Goal: Task Accomplishment & Management: Use online tool/utility

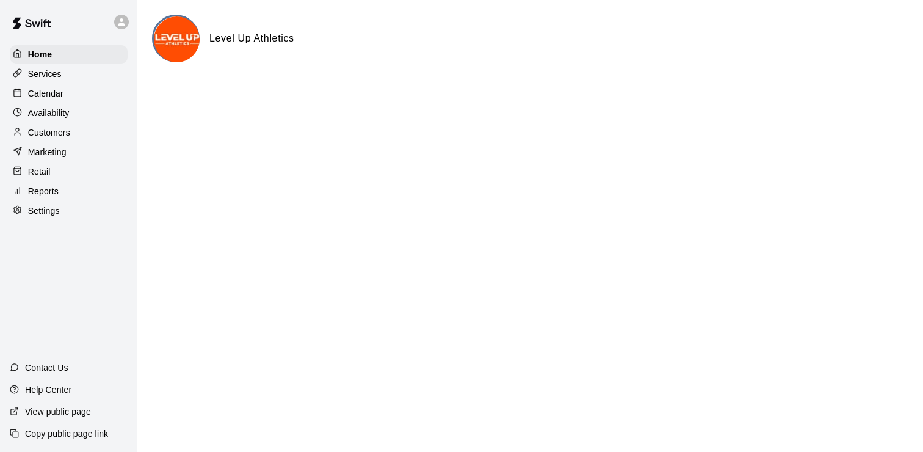
click at [49, 76] on p "Services" at bounding box center [45, 74] width 34 height 12
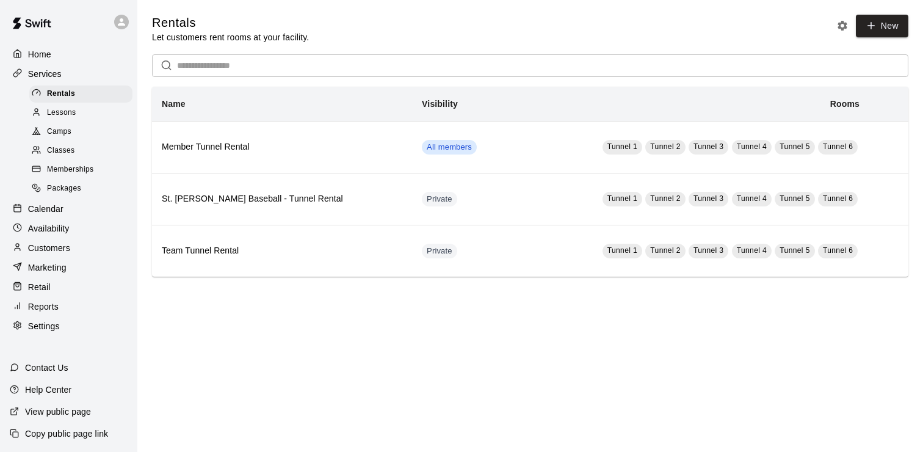
click at [61, 128] on span "Camps" at bounding box center [59, 132] width 24 height 12
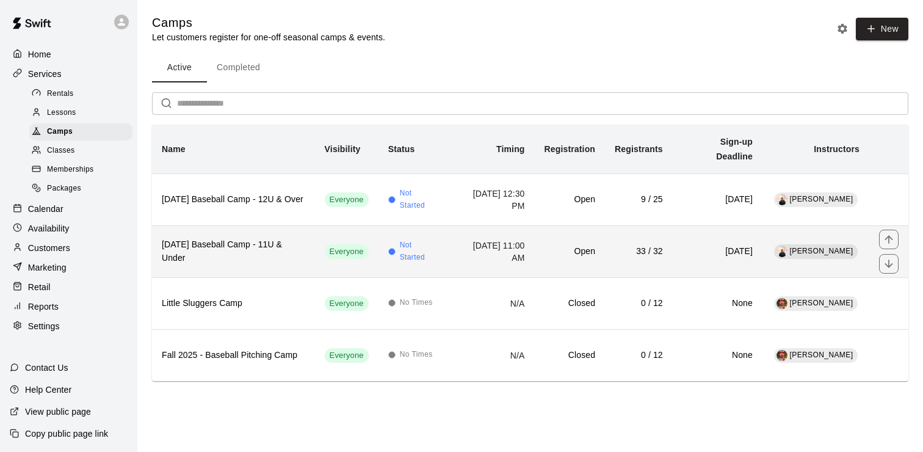
click at [247, 238] on h6 "Columbus Day Baseball Camp - 11U & Under" at bounding box center [233, 251] width 143 height 27
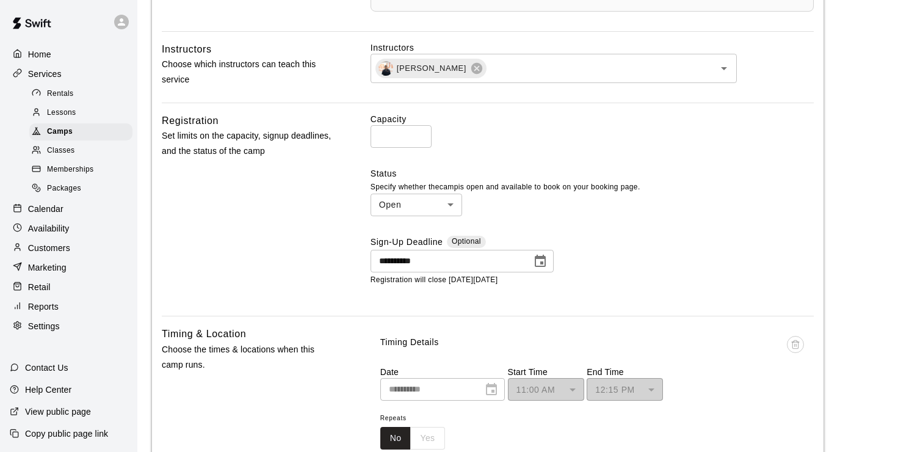
scroll to position [781, 0]
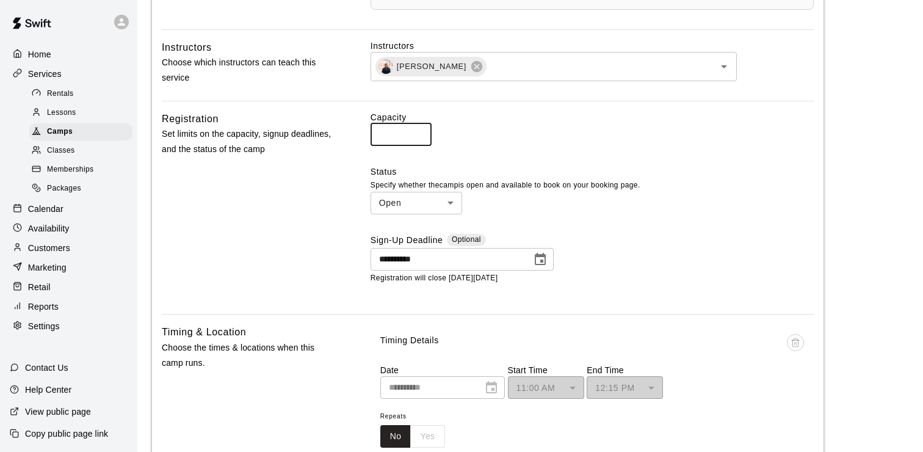
drag, startPoint x: 389, startPoint y: 135, endPoint x: 338, endPoint y: 135, distance: 50.7
click at [338, 135] on div "**********" at bounding box center [488, 208] width 652 height 194
type input "**"
click at [331, 183] on div "**********" at bounding box center [488, 208] width 652 height 194
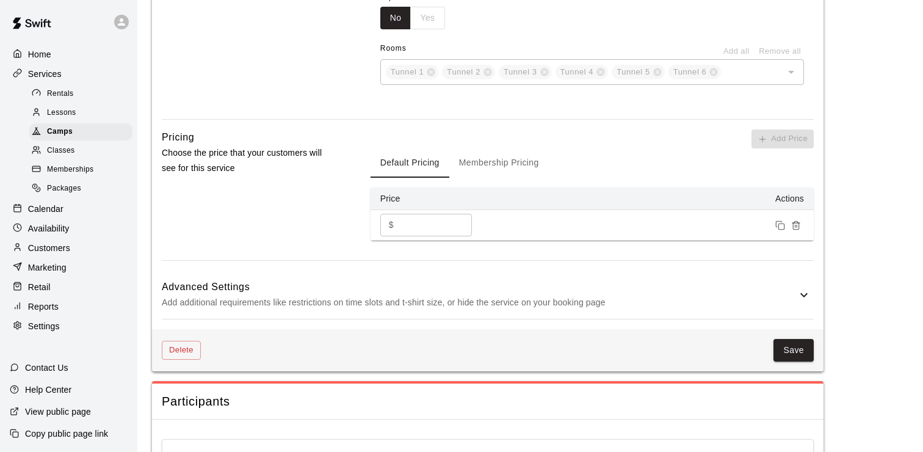
scroll to position [1312, 0]
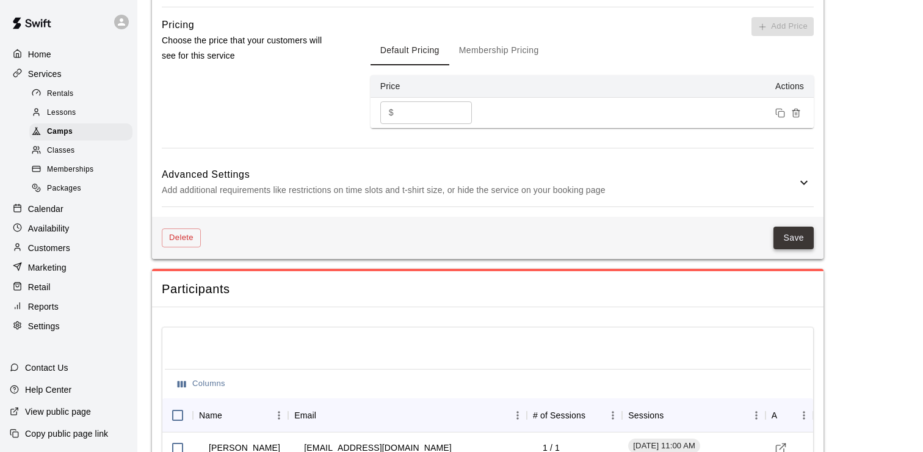
click at [799, 240] on button "Save" at bounding box center [794, 238] width 40 height 23
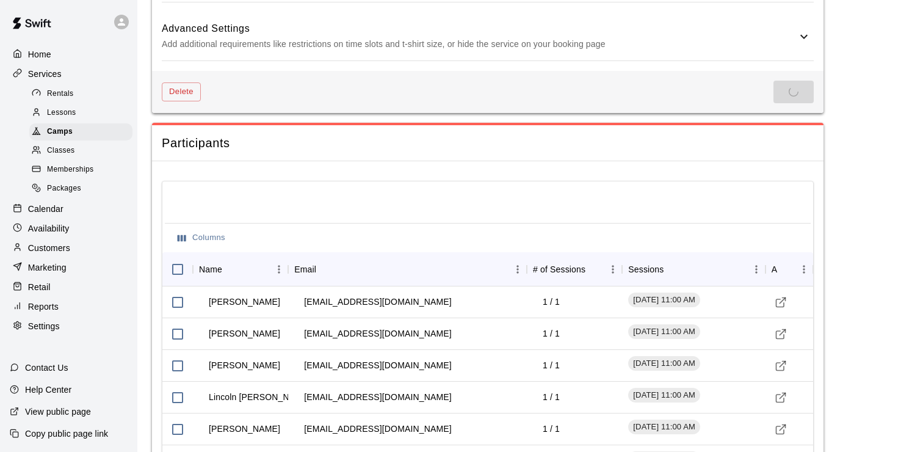
scroll to position [1573, 0]
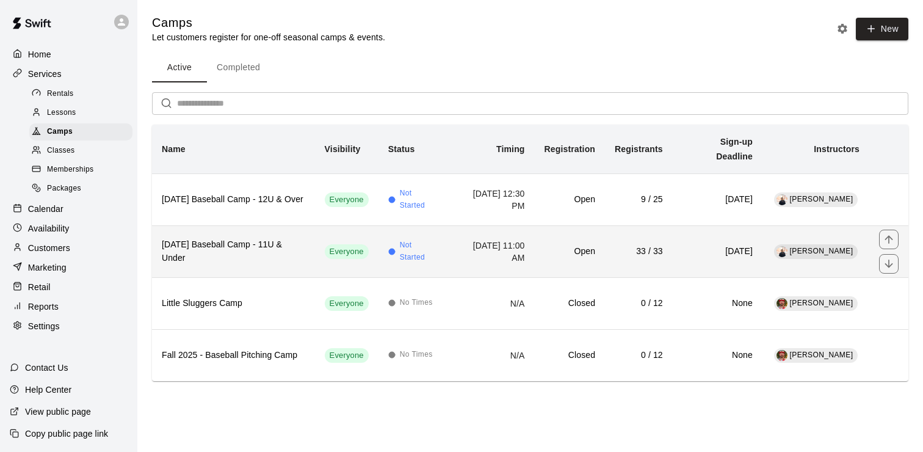
click at [249, 238] on h6 "Columbus Day Baseball Camp - 11U & Under" at bounding box center [233, 251] width 143 height 27
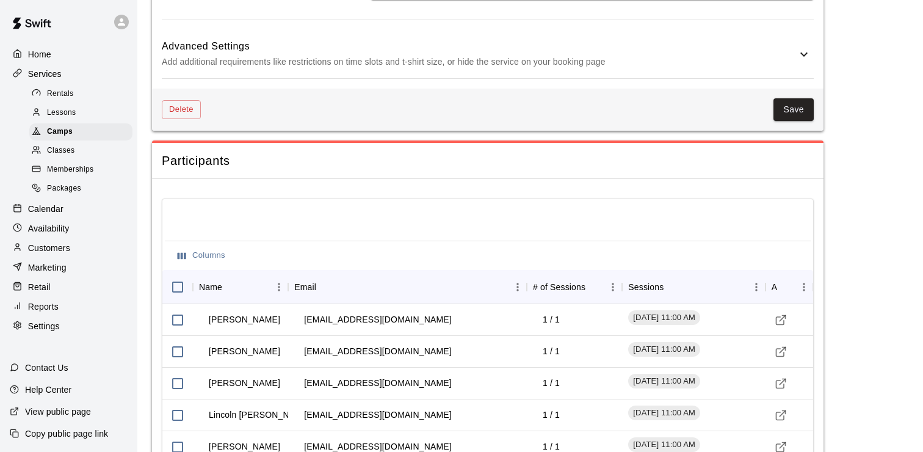
scroll to position [1521, 0]
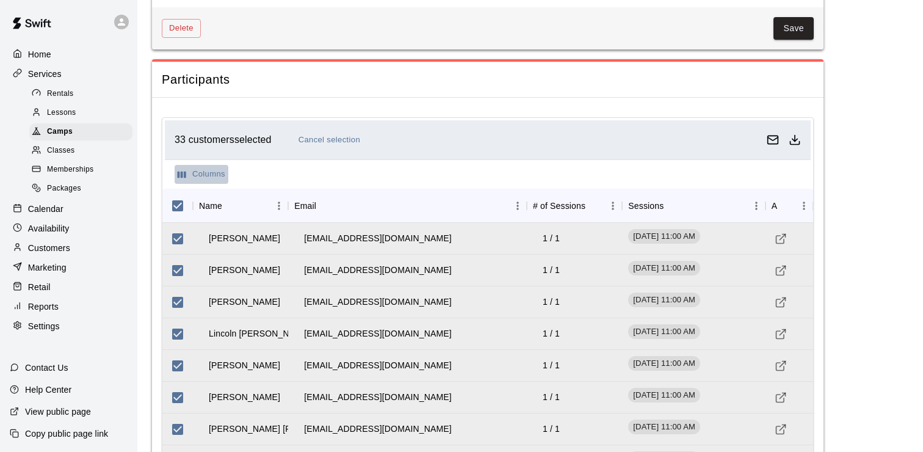
click at [210, 175] on button "Columns" at bounding box center [202, 174] width 54 height 19
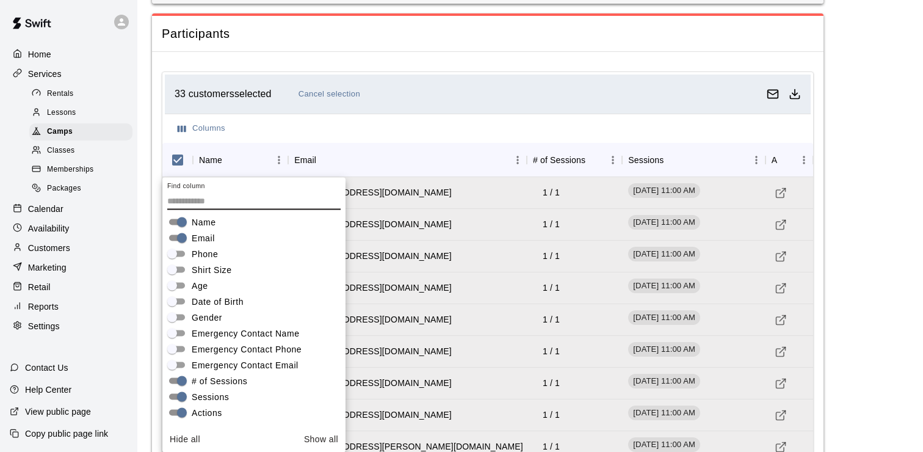
scroll to position [1600, 0]
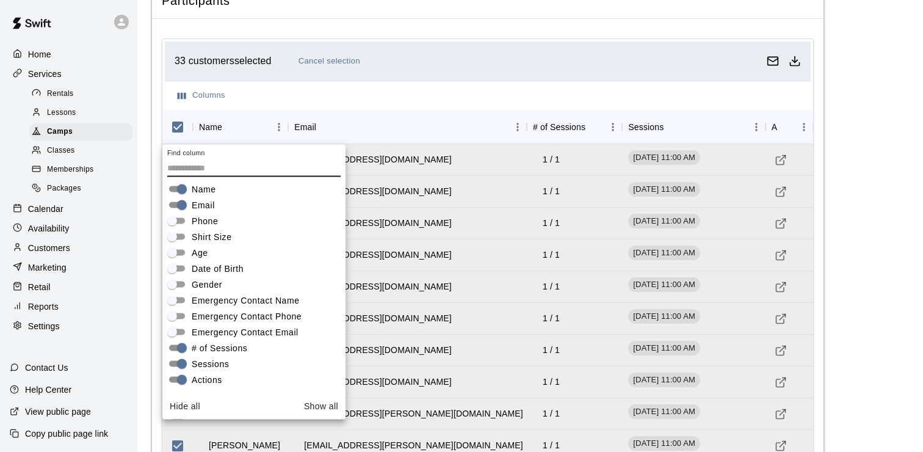
click at [516, 99] on div "Columns" at bounding box center [488, 95] width 646 height 29
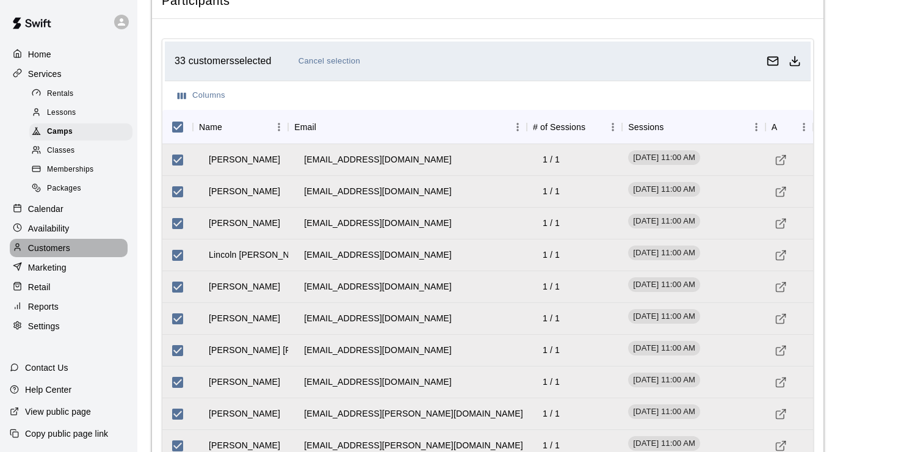
click at [75, 249] on div "Customers" at bounding box center [69, 248] width 118 height 18
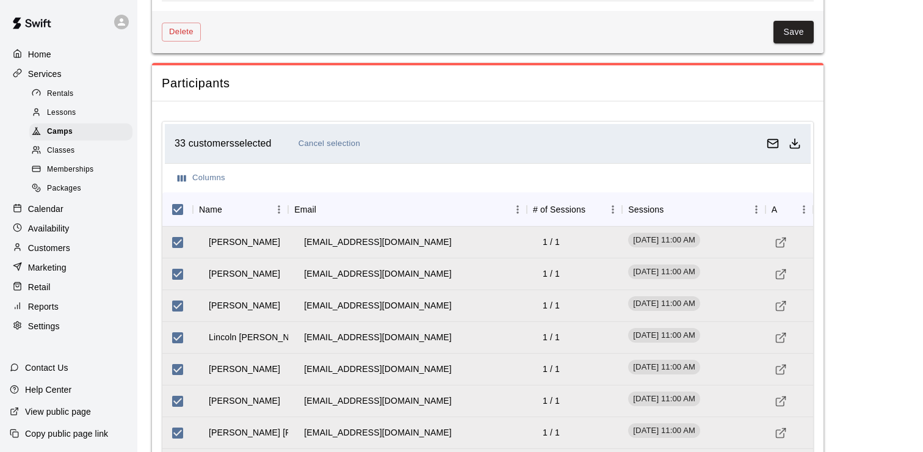
scroll to position [1516, 0]
click at [798, 145] on icon "Download as csv" at bounding box center [795, 145] width 12 height 12
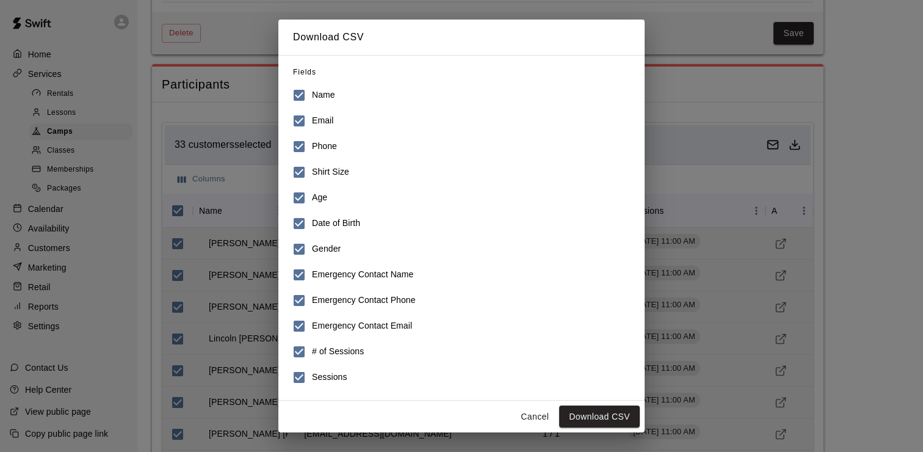
scroll to position [0, 0]
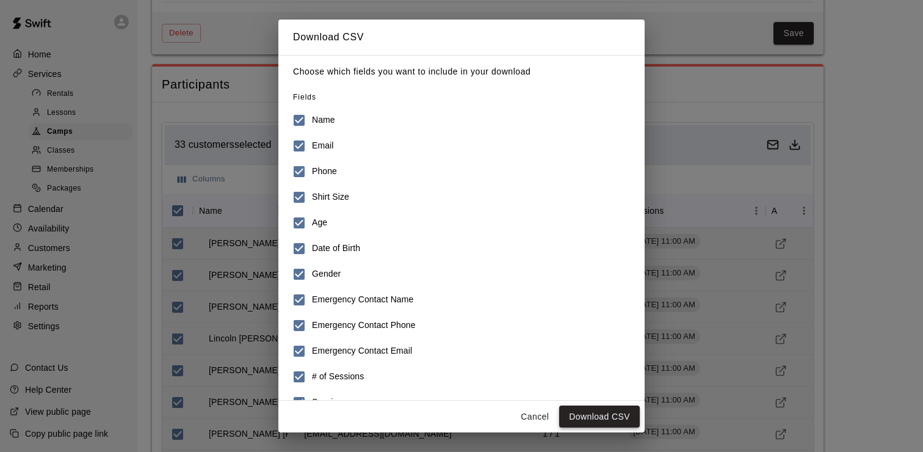
click at [601, 417] on button "Download CSV" at bounding box center [599, 416] width 81 height 23
click at [718, 184] on div "Download CSV Choose which fields you want to include in your download Fields Na…" at bounding box center [461, 226] width 923 height 452
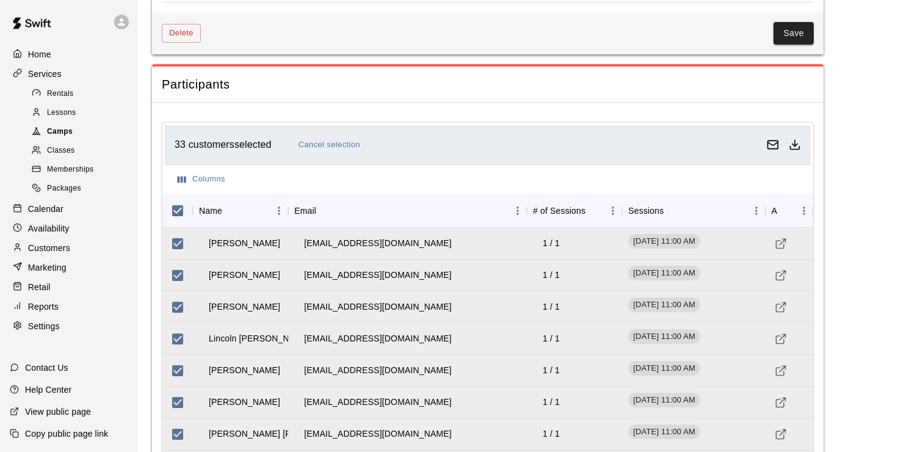
click at [84, 131] on div "Camps" at bounding box center [80, 131] width 103 height 17
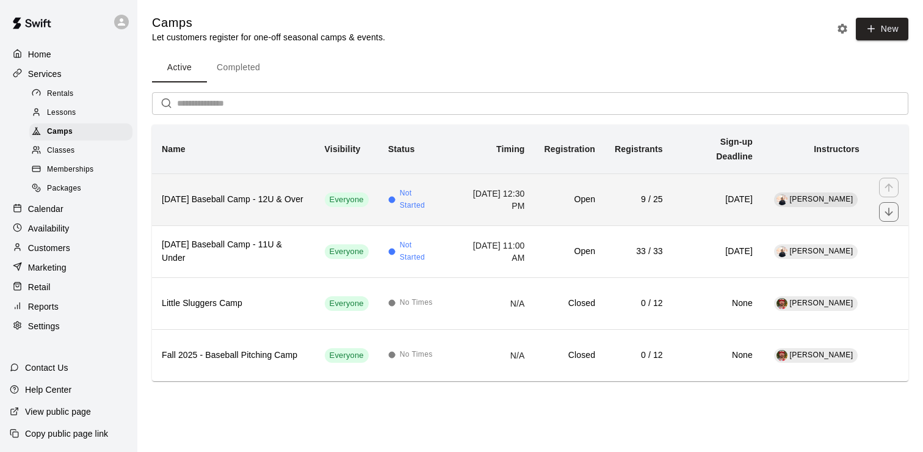
click at [275, 193] on h6 "Columbus Day Baseball Camp - 12U & Over" at bounding box center [233, 199] width 143 height 13
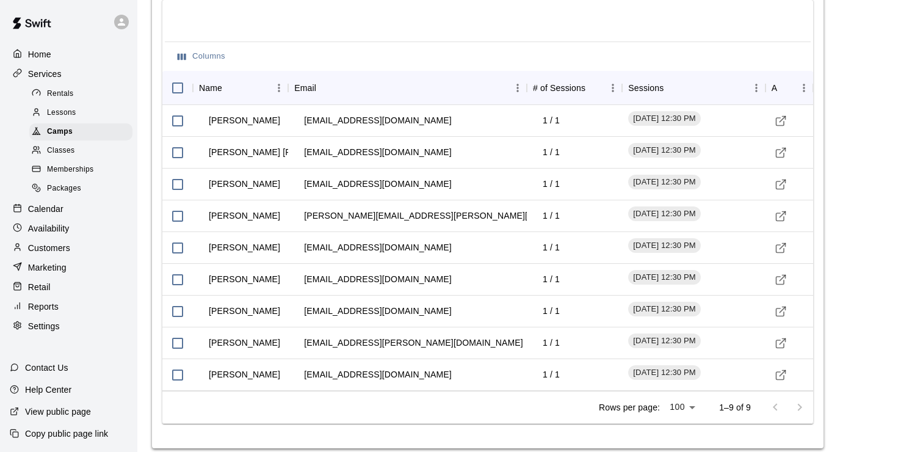
scroll to position [1650, 0]
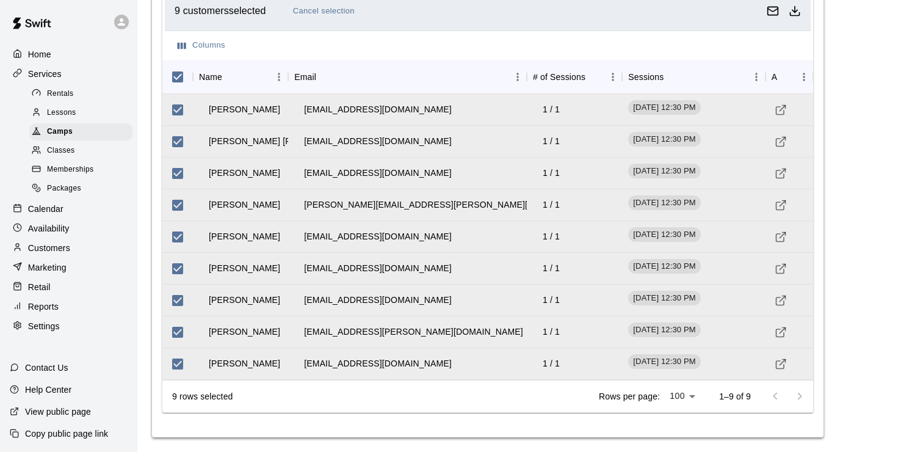
click at [799, 12] on icon "Download as csv" at bounding box center [795, 11] width 12 height 12
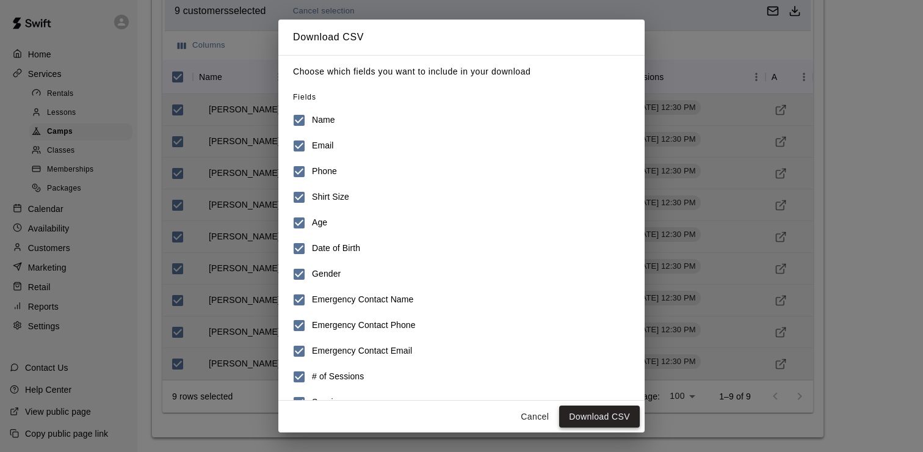
click at [608, 415] on button "Download CSV" at bounding box center [599, 416] width 81 height 23
click at [535, 419] on button "Cancel" at bounding box center [534, 416] width 39 height 23
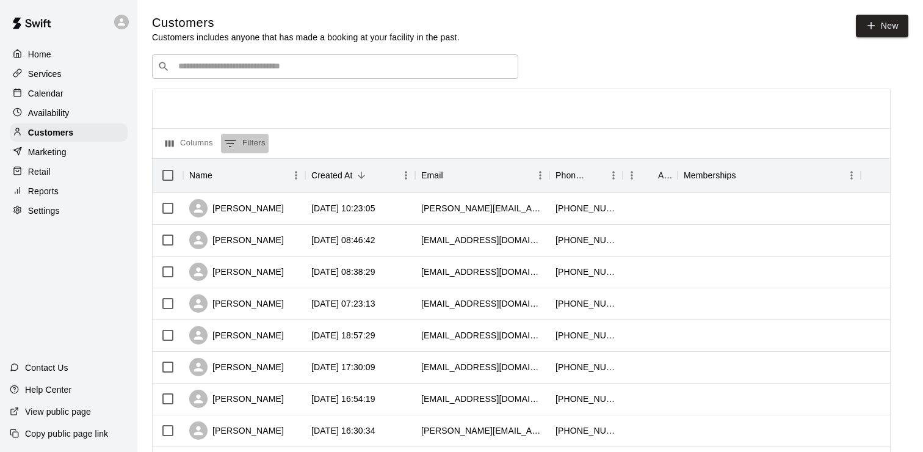
click at [248, 141] on button "0 Filters" at bounding box center [245, 144] width 48 height 20
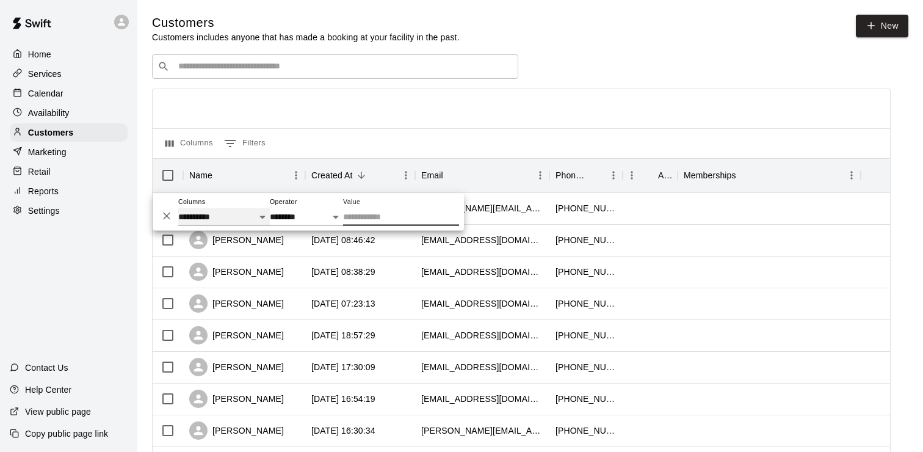
click at [231, 217] on select "**********" at bounding box center [224, 217] width 92 height 18
click at [189, 140] on button "Columns" at bounding box center [189, 144] width 54 height 20
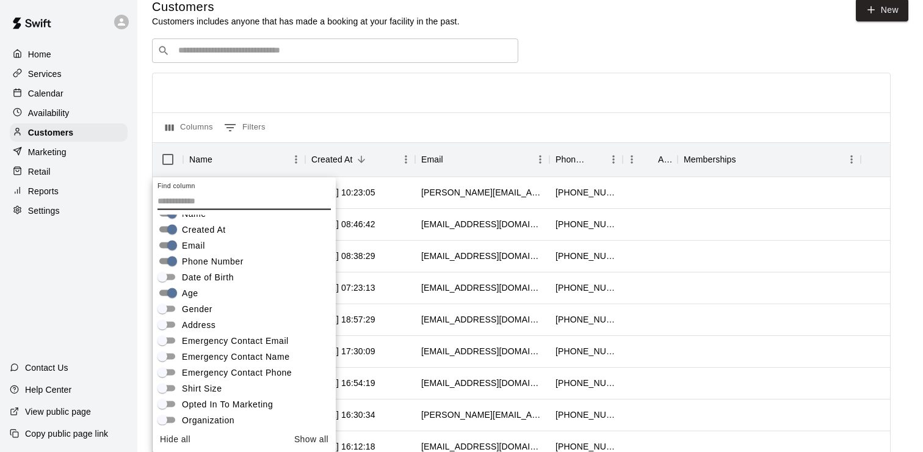
scroll to position [85, 0]
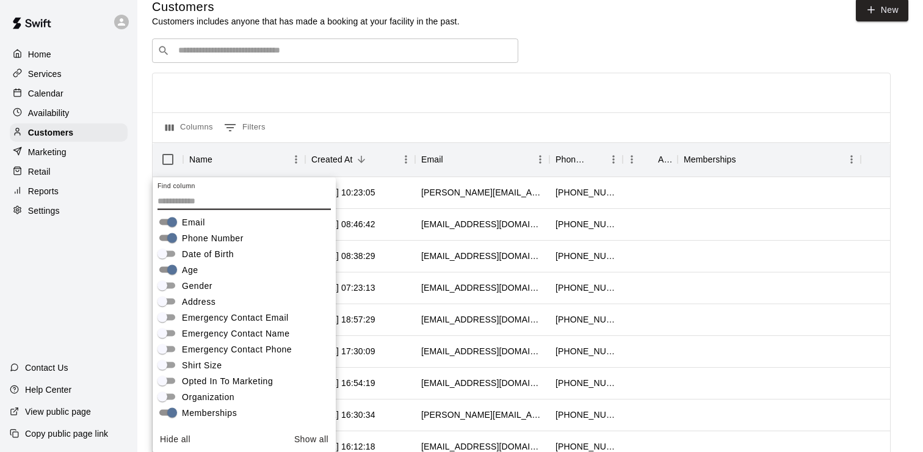
click at [387, 94] on div at bounding box center [522, 92] width 738 height 39
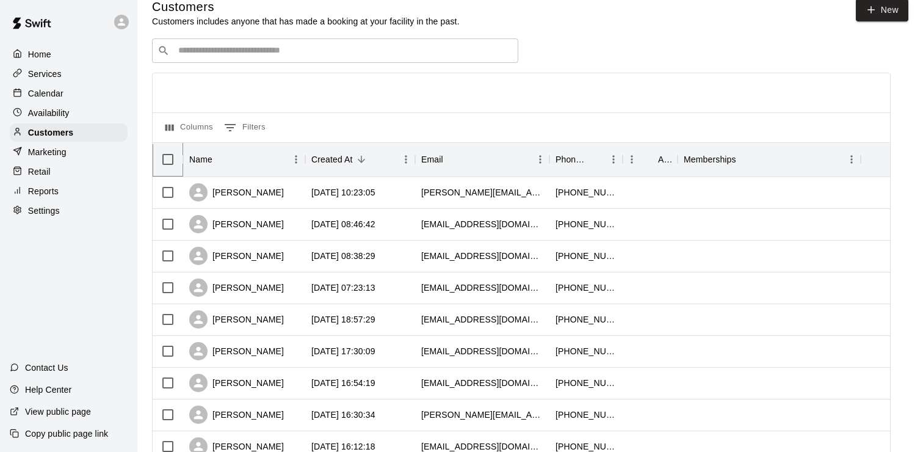
click at [176, 170] on div at bounding box center [183, 159] width 15 height 34
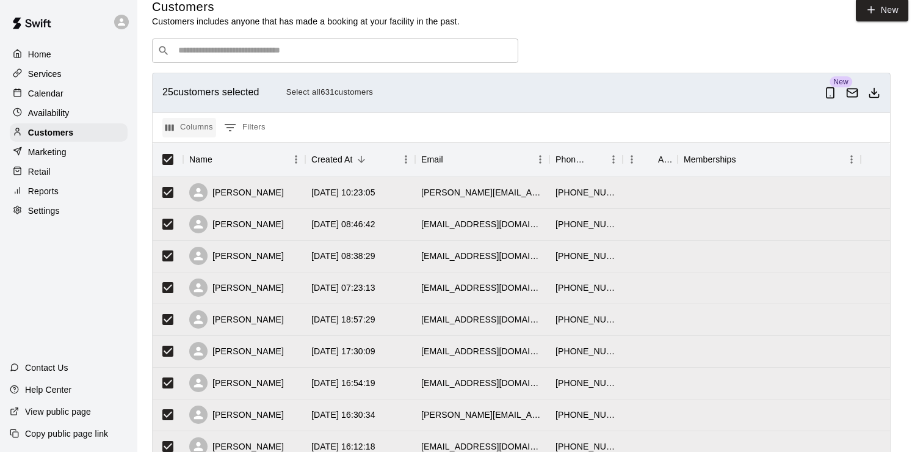
click at [189, 127] on button "Columns" at bounding box center [189, 128] width 54 height 20
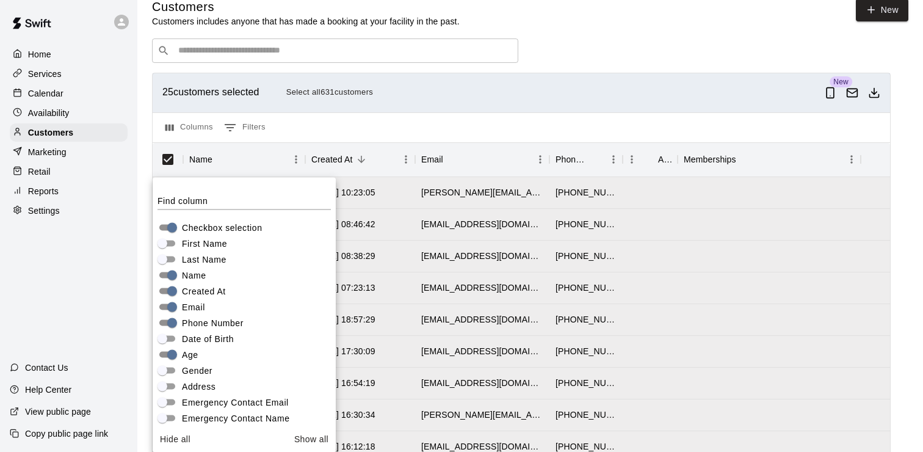
click at [195, 275] on span "Name" at bounding box center [194, 275] width 24 height 13
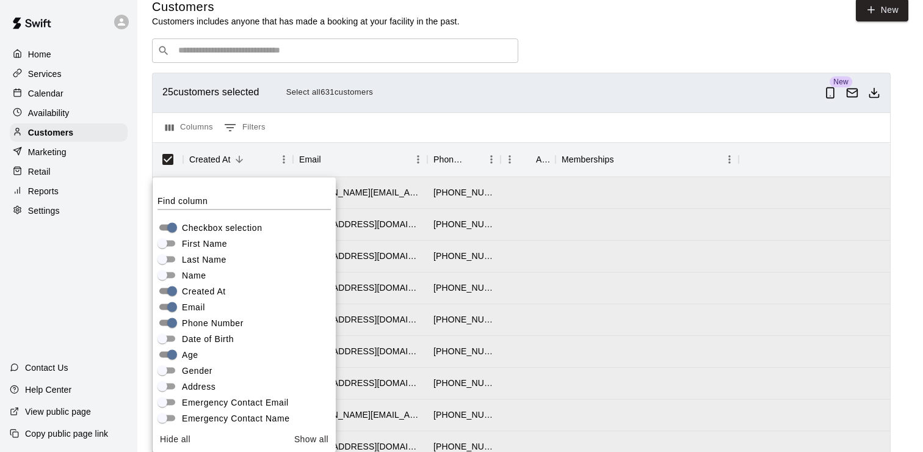
click at [194, 245] on span "First Name" at bounding box center [204, 243] width 45 height 13
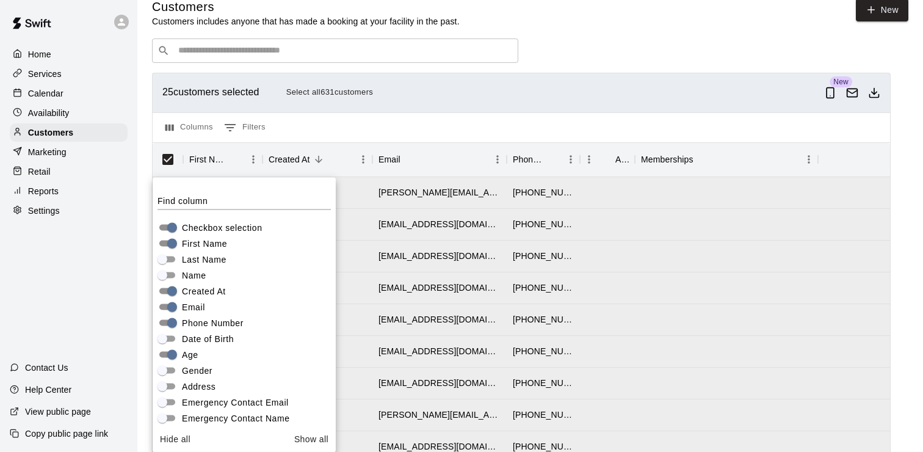
click at [194, 257] on span "Last Name" at bounding box center [204, 259] width 45 height 13
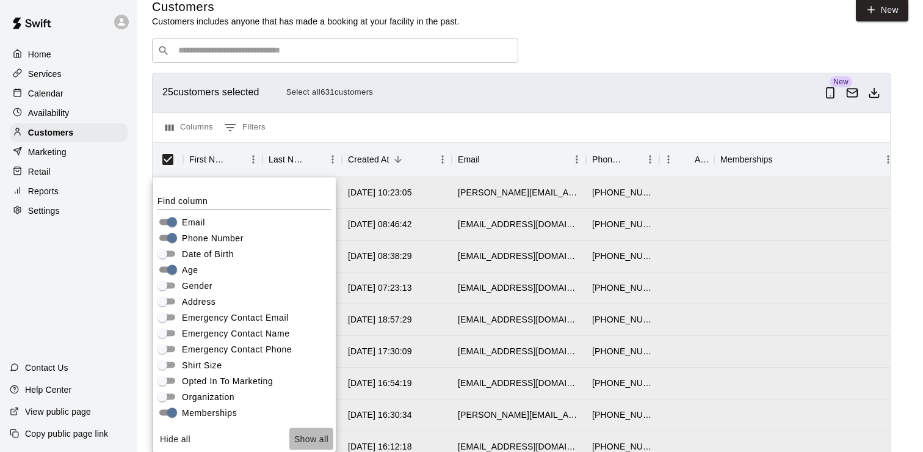
click at [303, 433] on button "Show all" at bounding box center [311, 438] width 44 height 23
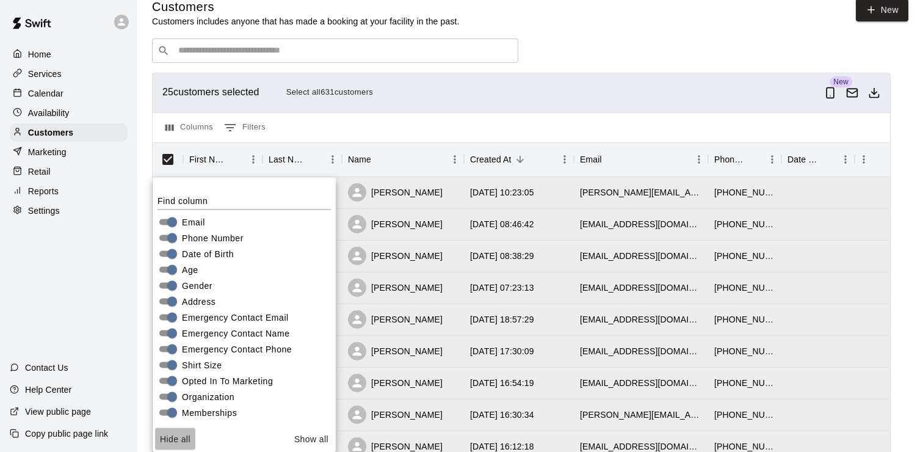
click at [172, 432] on button "Hide all" at bounding box center [175, 438] width 40 height 23
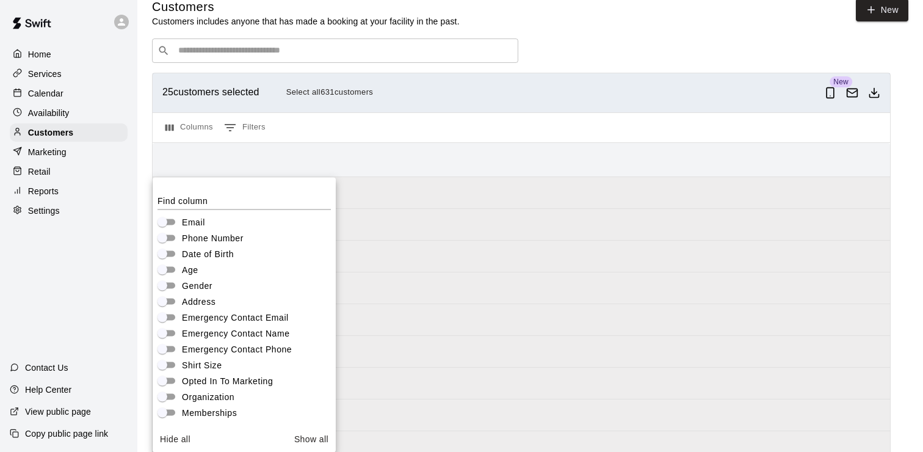
click at [322, 437] on button "Show all" at bounding box center [311, 438] width 44 height 23
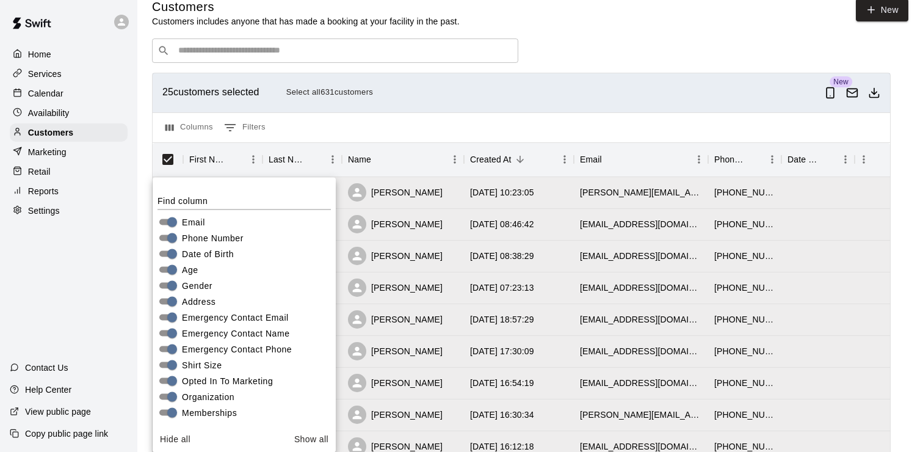
click at [205, 238] on span "Phone Number" at bounding box center [213, 237] width 62 height 13
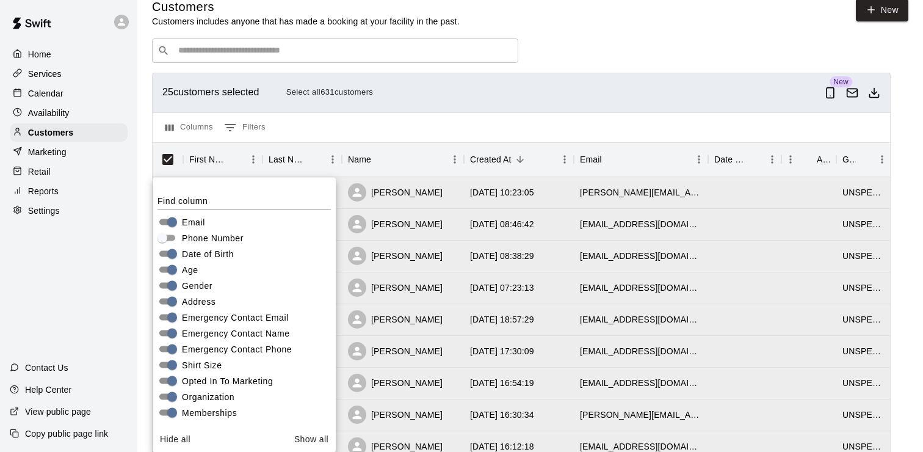
click at [205, 251] on span "Date of Birth" at bounding box center [208, 253] width 52 height 13
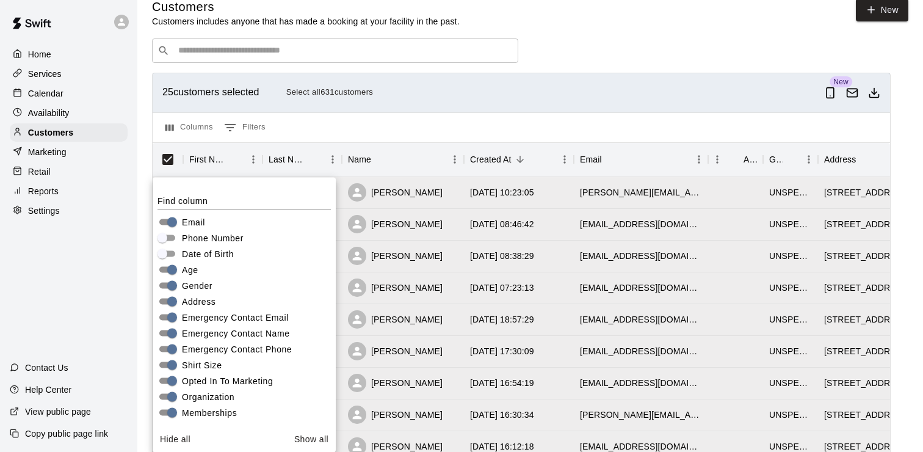
click at [196, 264] on span "Age" at bounding box center [190, 269] width 16 height 13
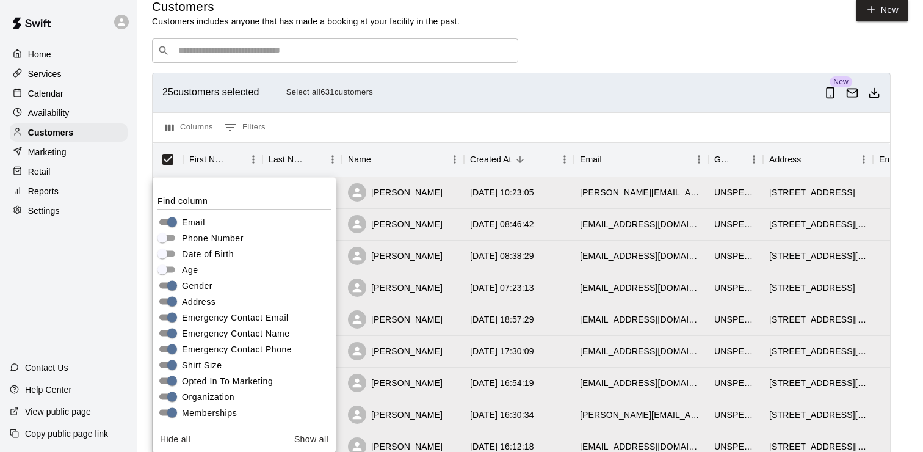
click at [196, 280] on span "Gender" at bounding box center [197, 285] width 31 height 13
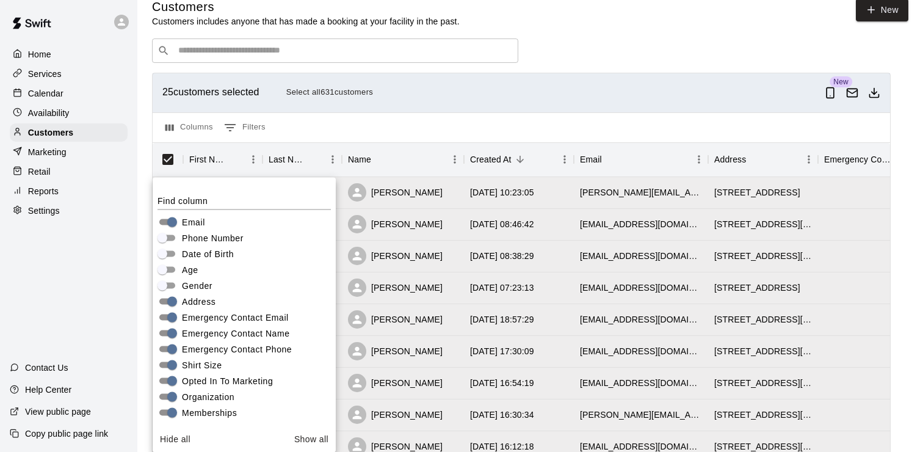
click at [196, 297] on span "Address" at bounding box center [199, 301] width 34 height 13
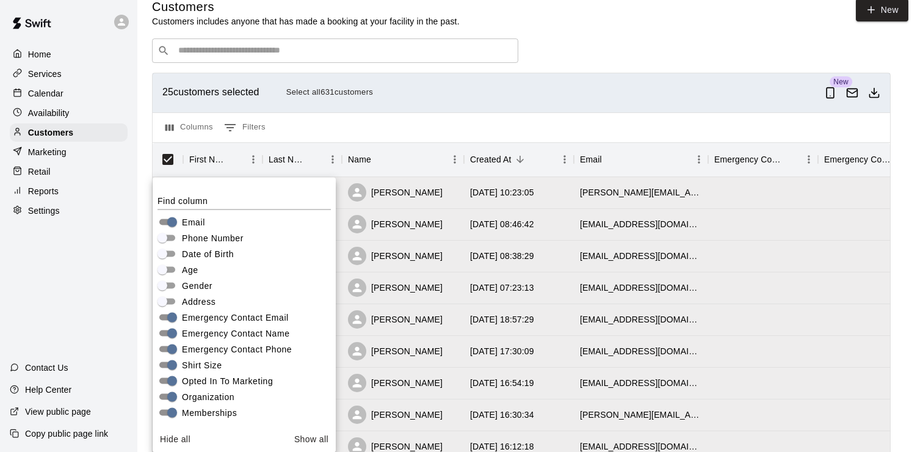
click at [197, 312] on span "Emergency Contact Email" at bounding box center [235, 317] width 107 height 13
click at [197, 329] on span "Emergency Contact Name" at bounding box center [236, 333] width 108 height 13
click at [197, 343] on span "Emergency Contact Phone" at bounding box center [237, 349] width 110 height 13
click at [198, 363] on span "Shirt Size" at bounding box center [202, 364] width 40 height 13
click at [198, 382] on span "Opted In To Marketing" at bounding box center [227, 380] width 91 height 13
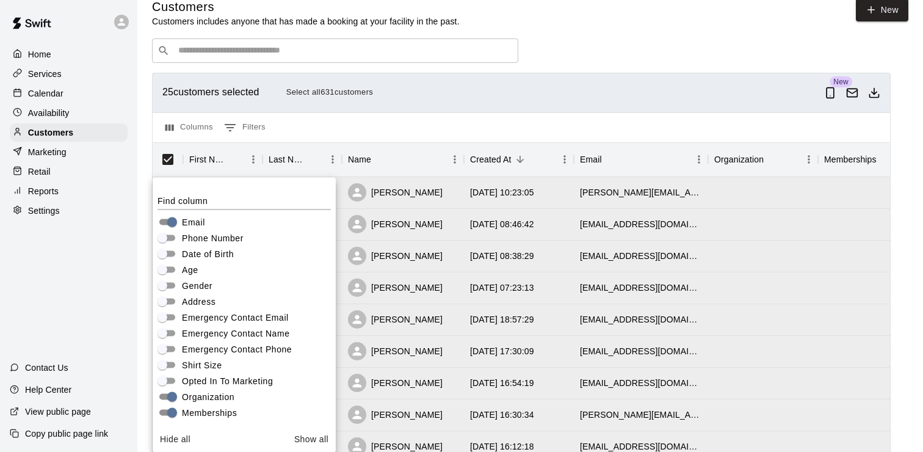
click at [199, 375] on span "Opted In To Marketing" at bounding box center [227, 380] width 91 height 13
click at [199, 390] on span "Organization" at bounding box center [208, 396] width 53 height 13
click at [199, 405] on label "Memberships" at bounding box center [196, 412] width 82 height 15
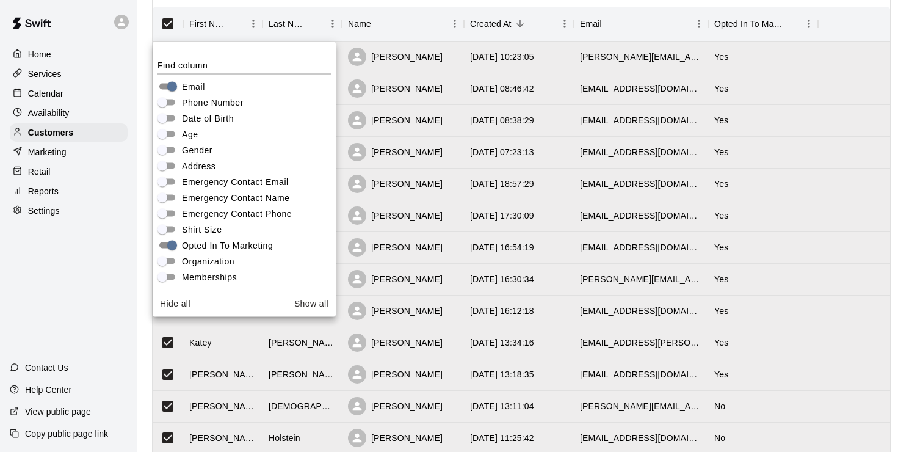
scroll to position [164, 0]
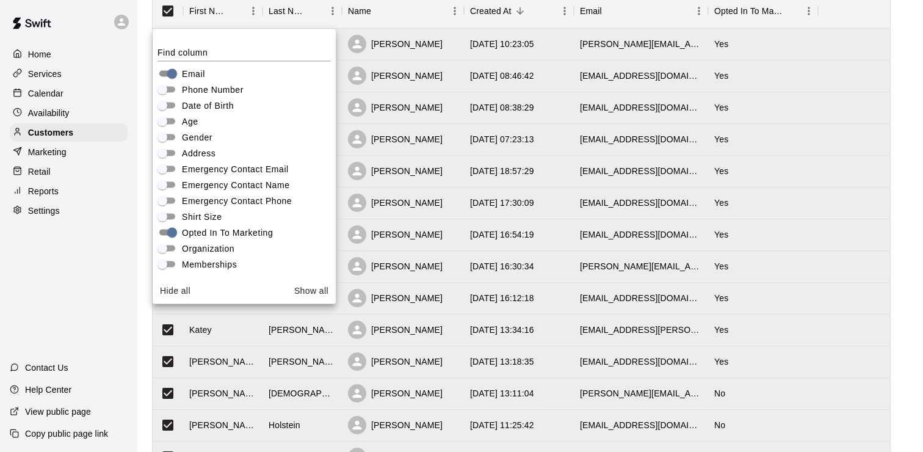
click at [205, 269] on span "Memberships" at bounding box center [209, 264] width 55 height 13
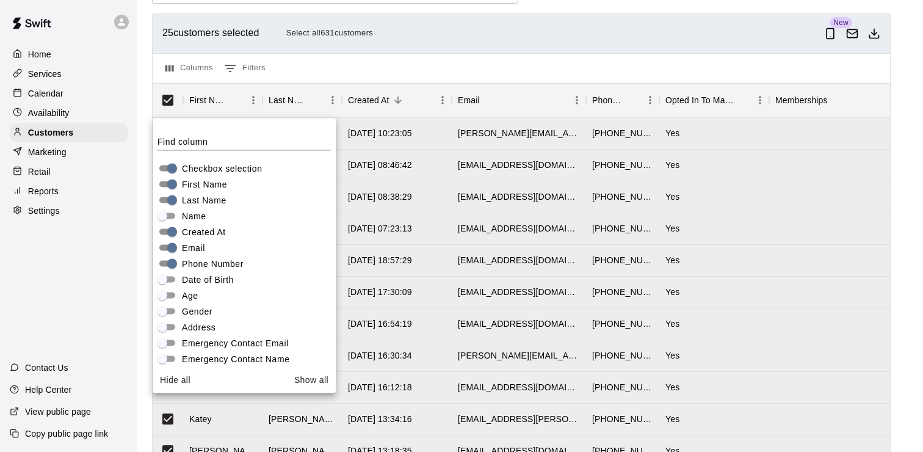
scroll to position [7, 0]
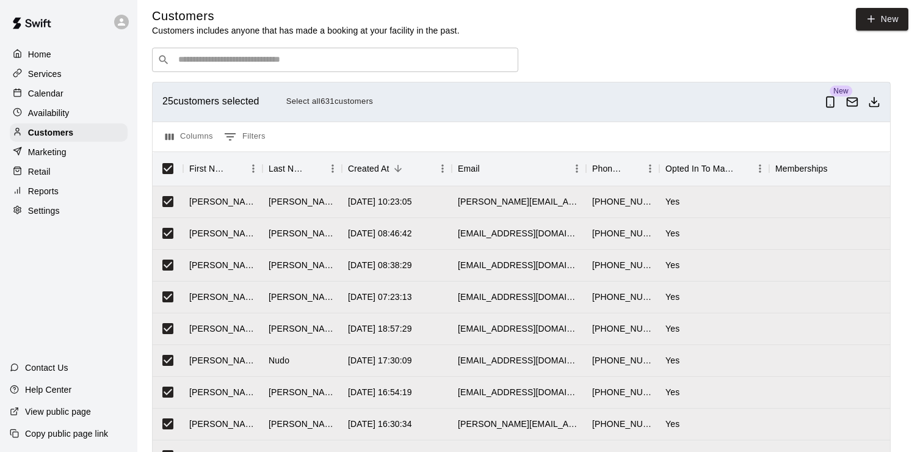
click at [346, 106] on button "Select all 631 customers" at bounding box center [329, 101] width 93 height 19
click at [879, 105] on icon "Download as csv" at bounding box center [874, 102] width 12 height 12
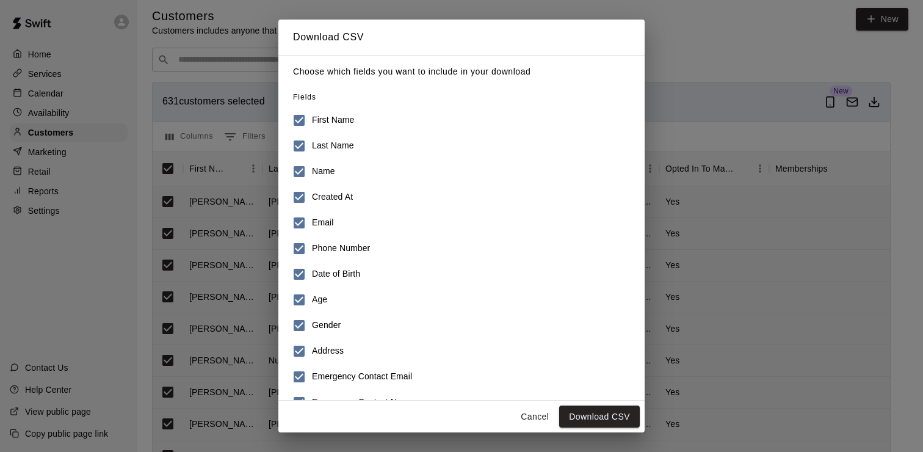
scroll to position [153, 0]
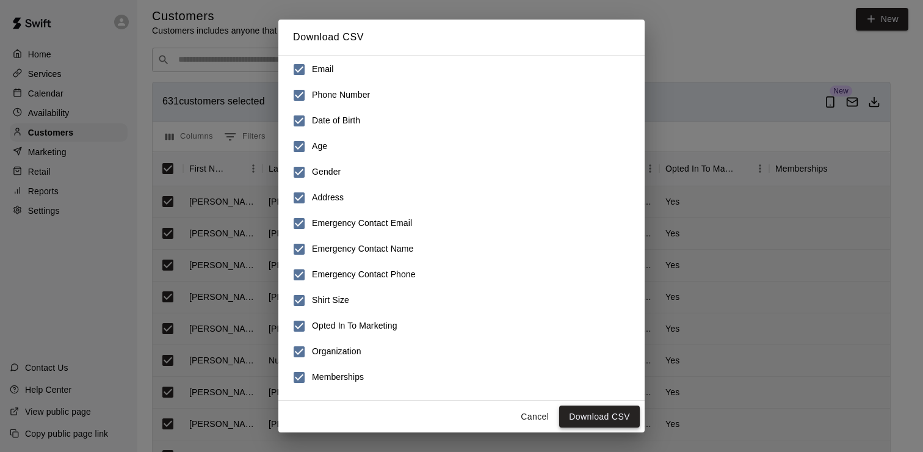
click at [597, 419] on button "Download CSV" at bounding box center [599, 416] width 81 height 23
